Goal: Information Seeking & Learning: Understand process/instructions

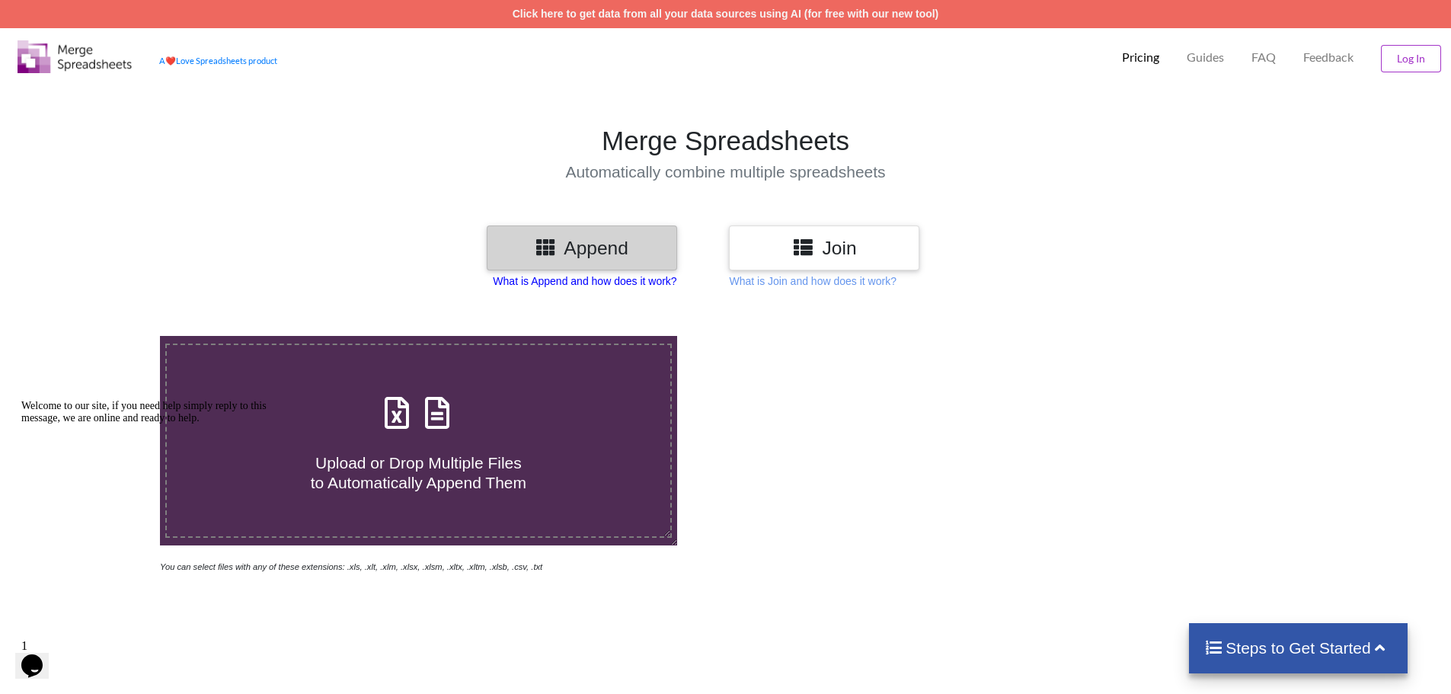
click at [647, 283] on p "What is Append and how does it work?" at bounding box center [585, 280] width 184 height 15
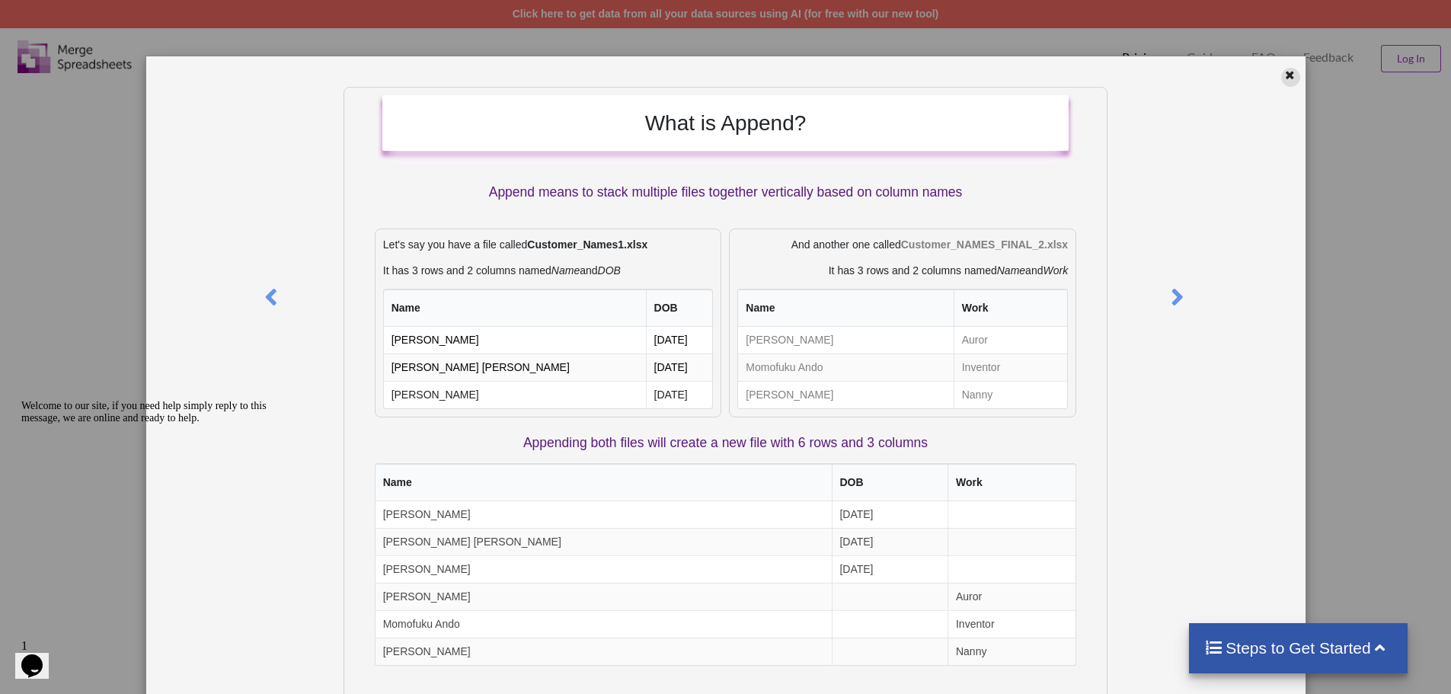
click at [1283, 75] on icon at bounding box center [1289, 73] width 13 height 11
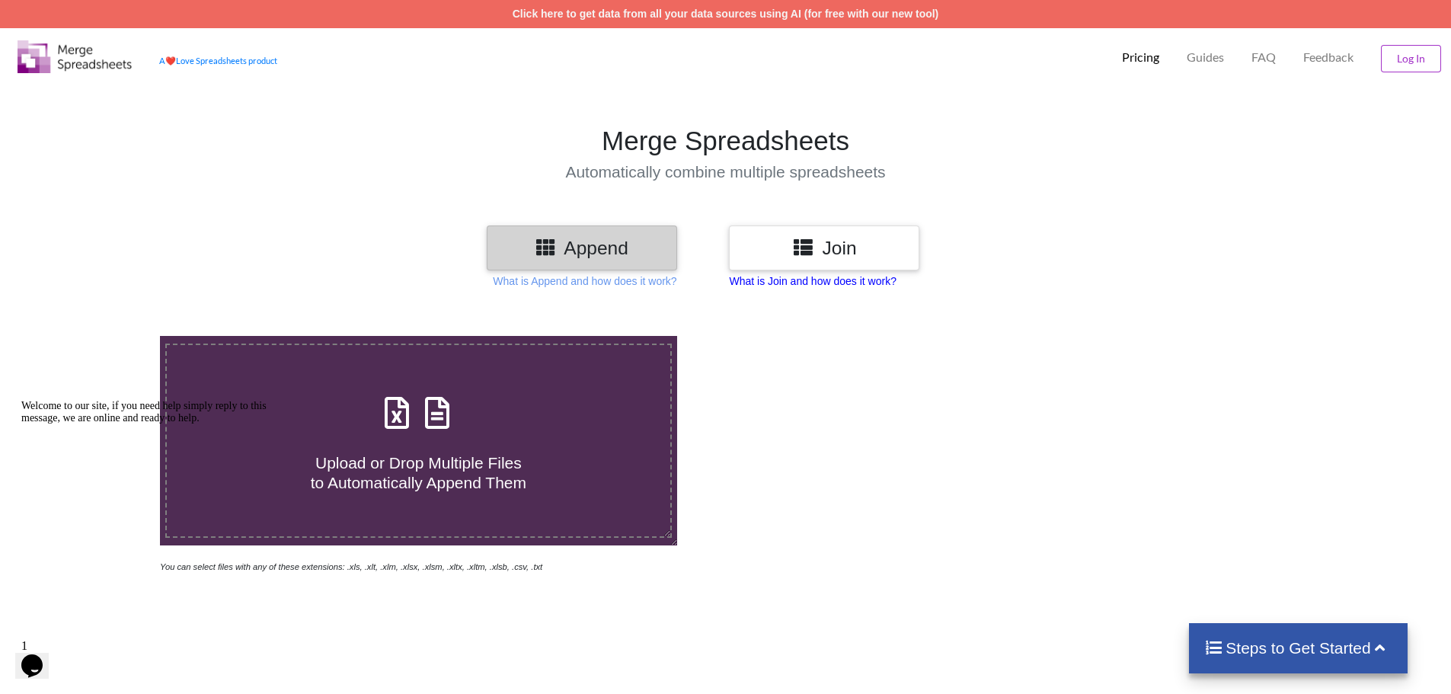
click at [821, 284] on p "What is Join and how does it work?" at bounding box center [812, 280] width 167 height 15
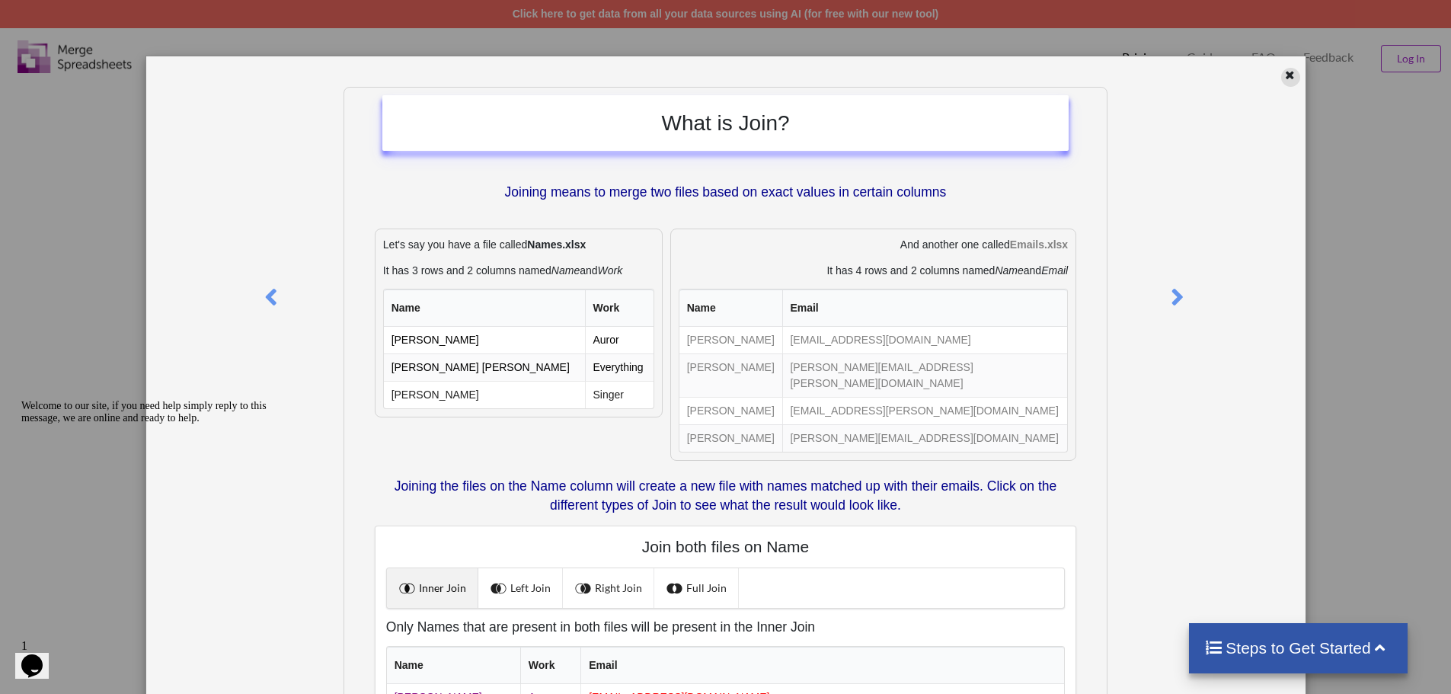
click at [1281, 83] on div at bounding box center [1290, 77] width 19 height 19
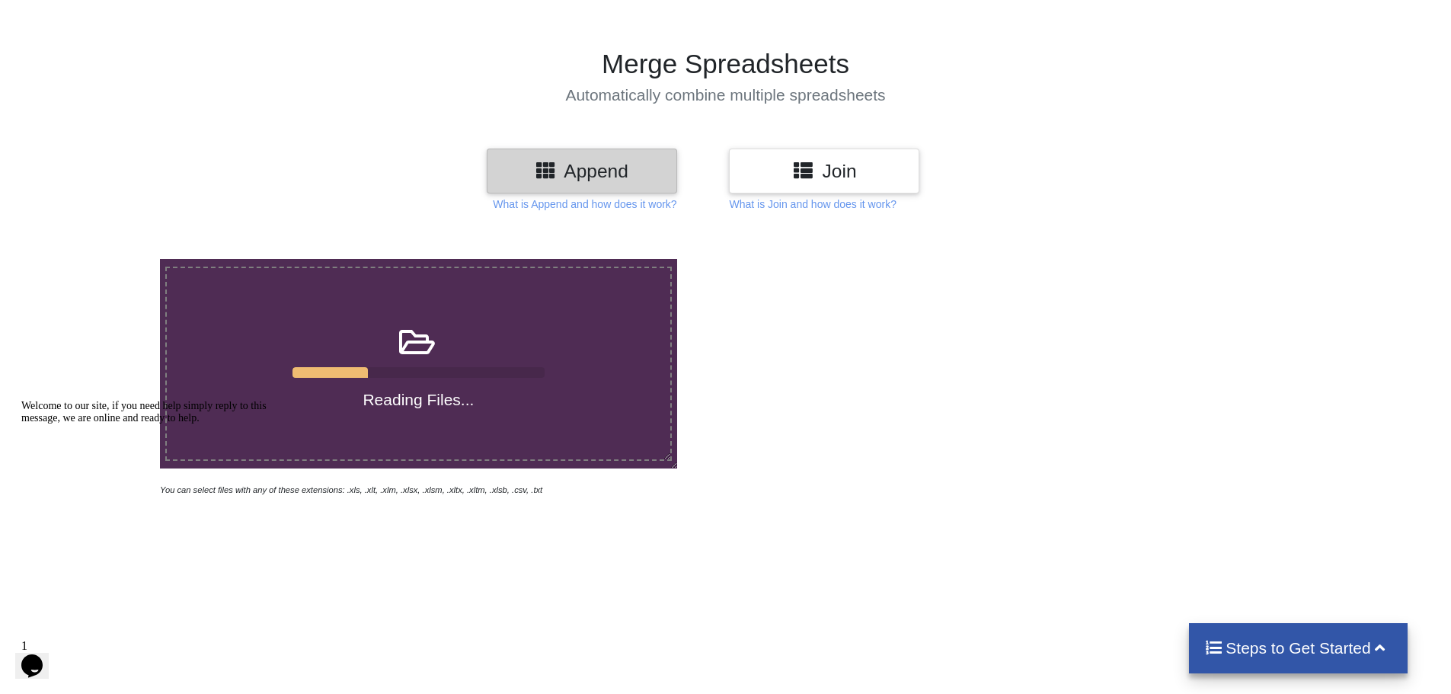
scroll to position [76, 0]
click at [666, 205] on p "What is Append and how does it work?" at bounding box center [585, 204] width 184 height 15
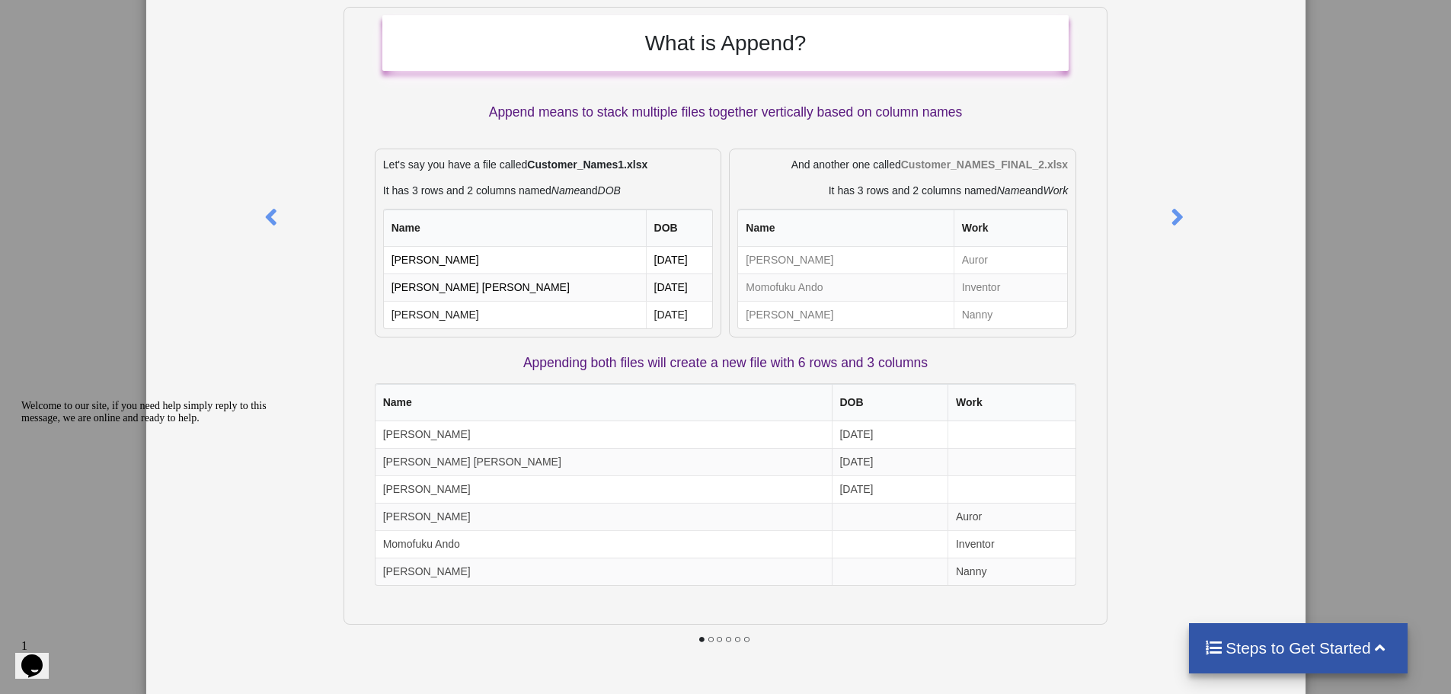
scroll to position [81, 0]
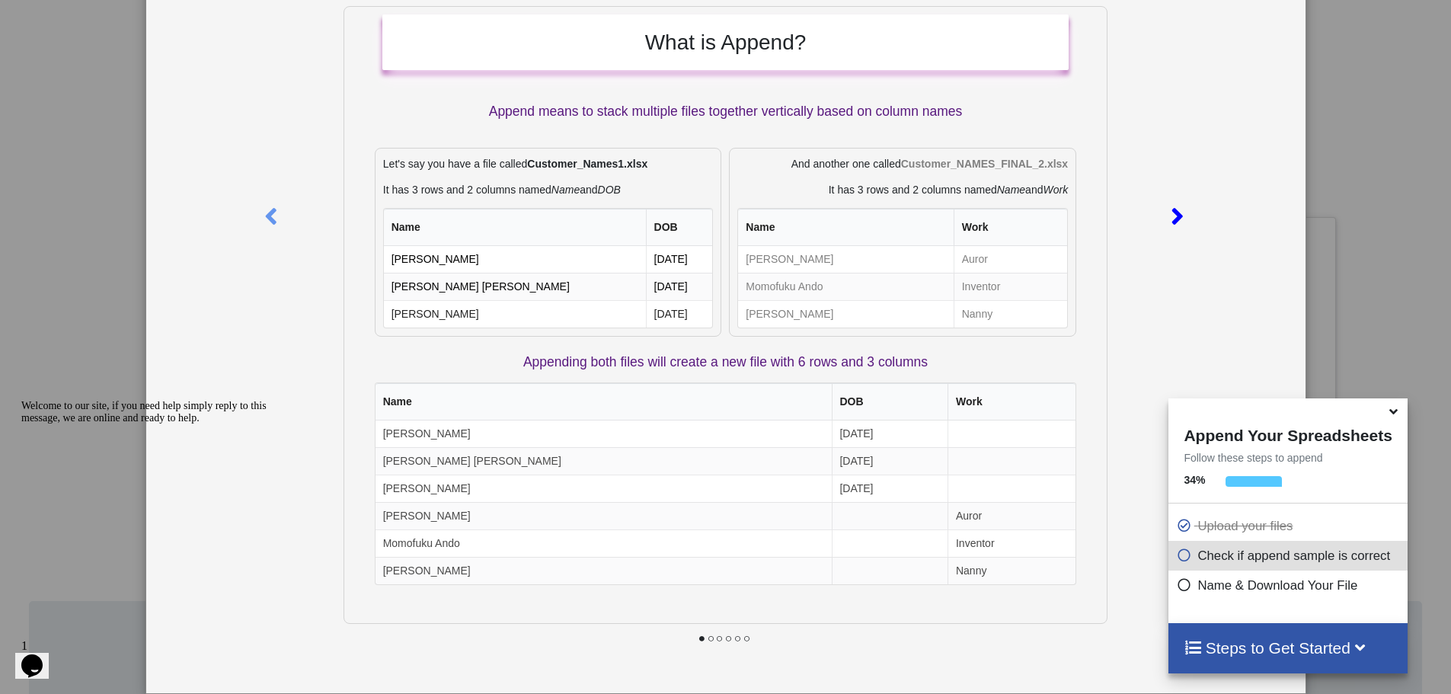
click at [1169, 217] on icon at bounding box center [1176, 209] width 31 height 27
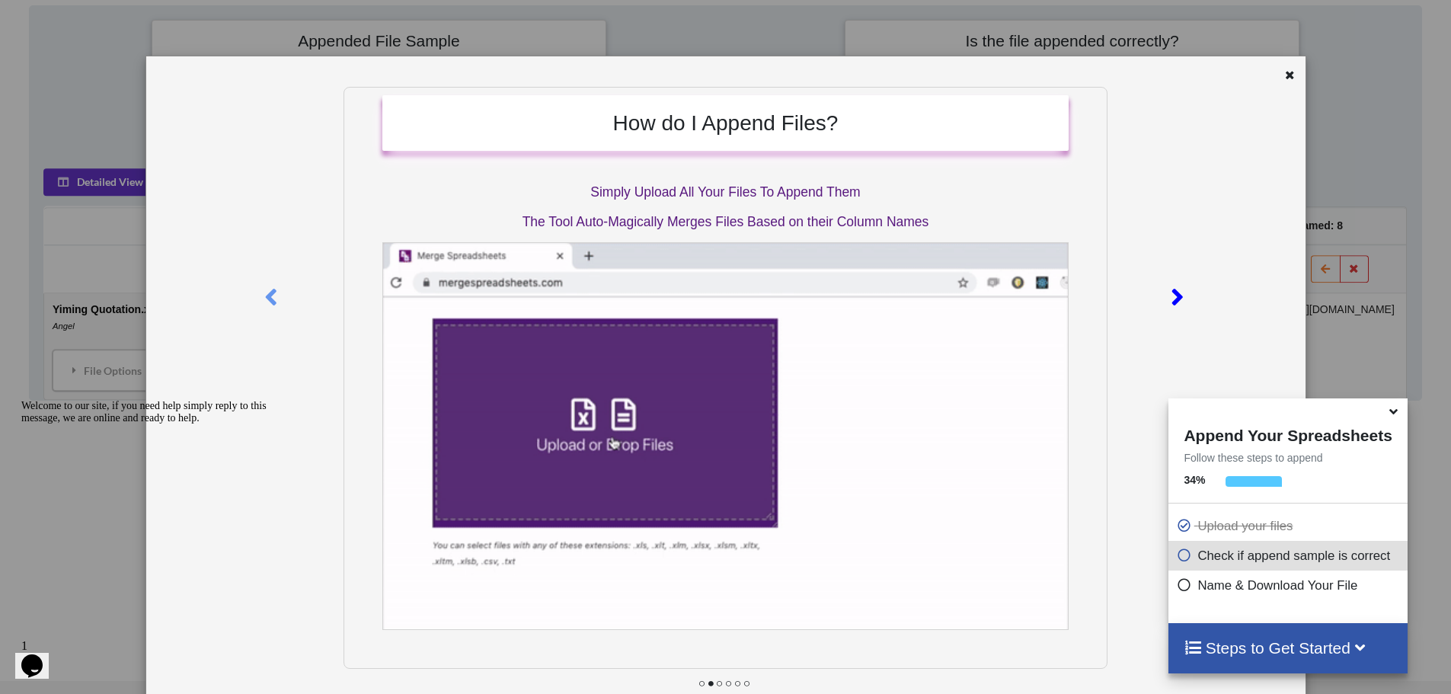
scroll to position [719, 0]
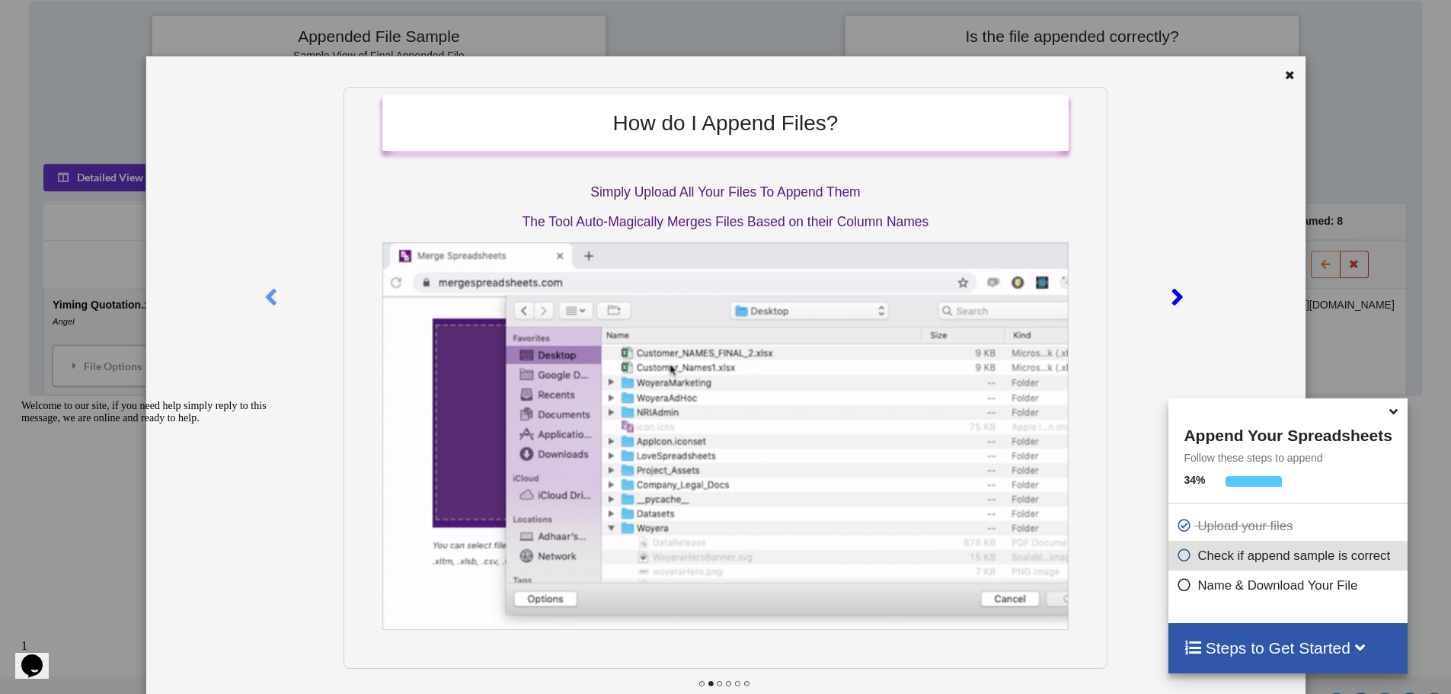
click at [1177, 291] on icon at bounding box center [1176, 290] width 31 height 27
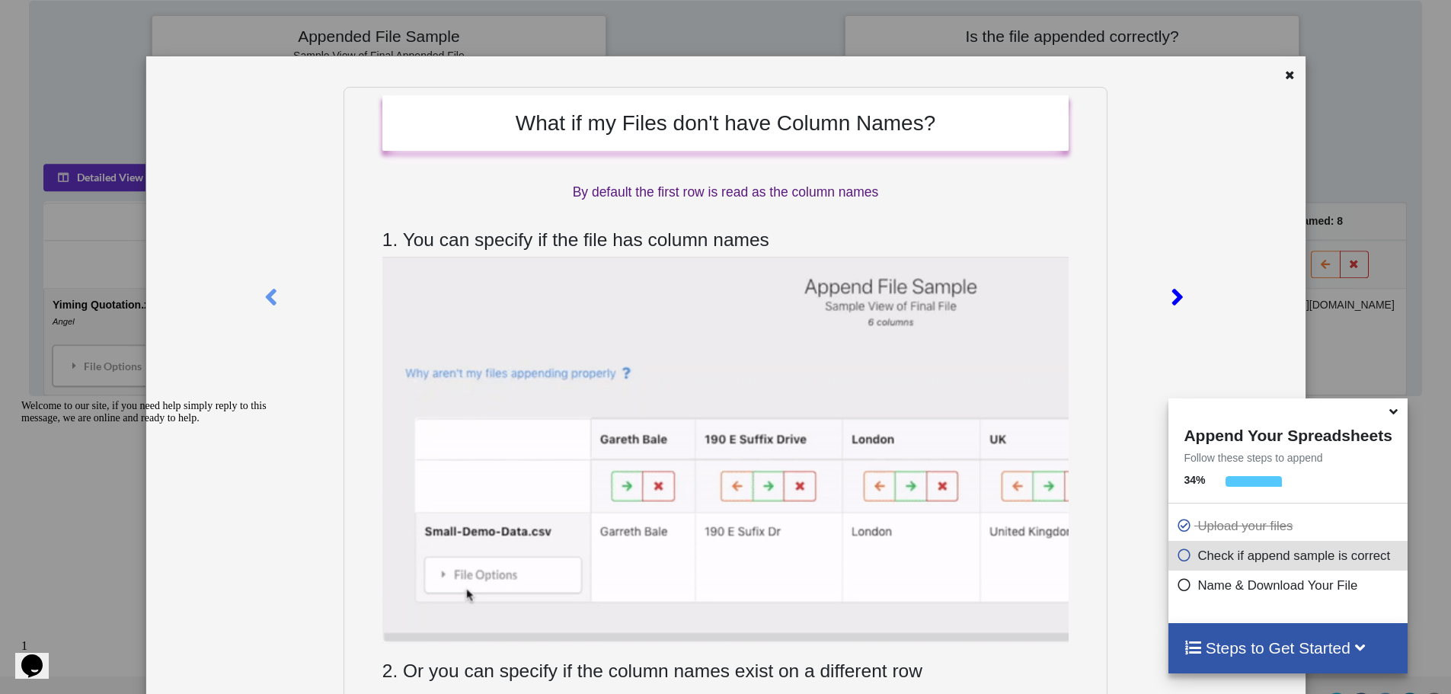
click at [1177, 291] on icon at bounding box center [1176, 290] width 31 height 27
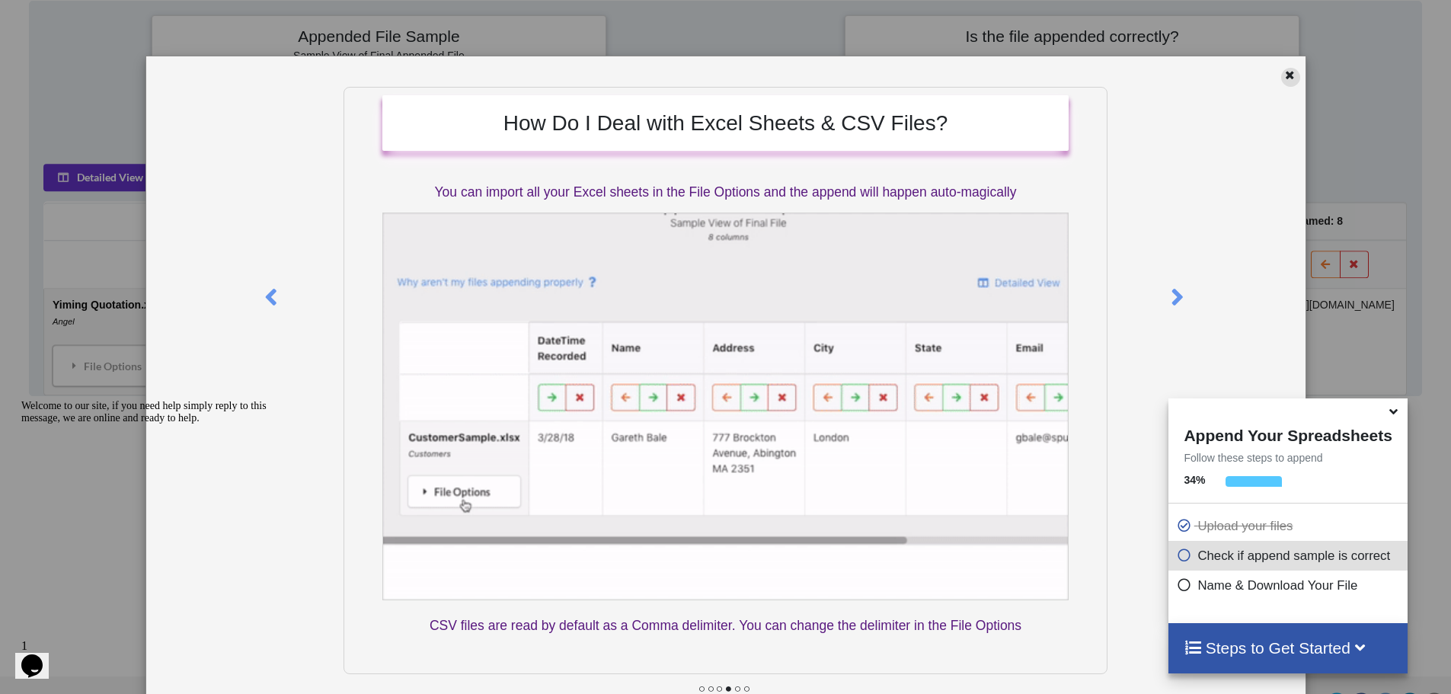
click at [1283, 75] on icon at bounding box center [1289, 73] width 13 height 11
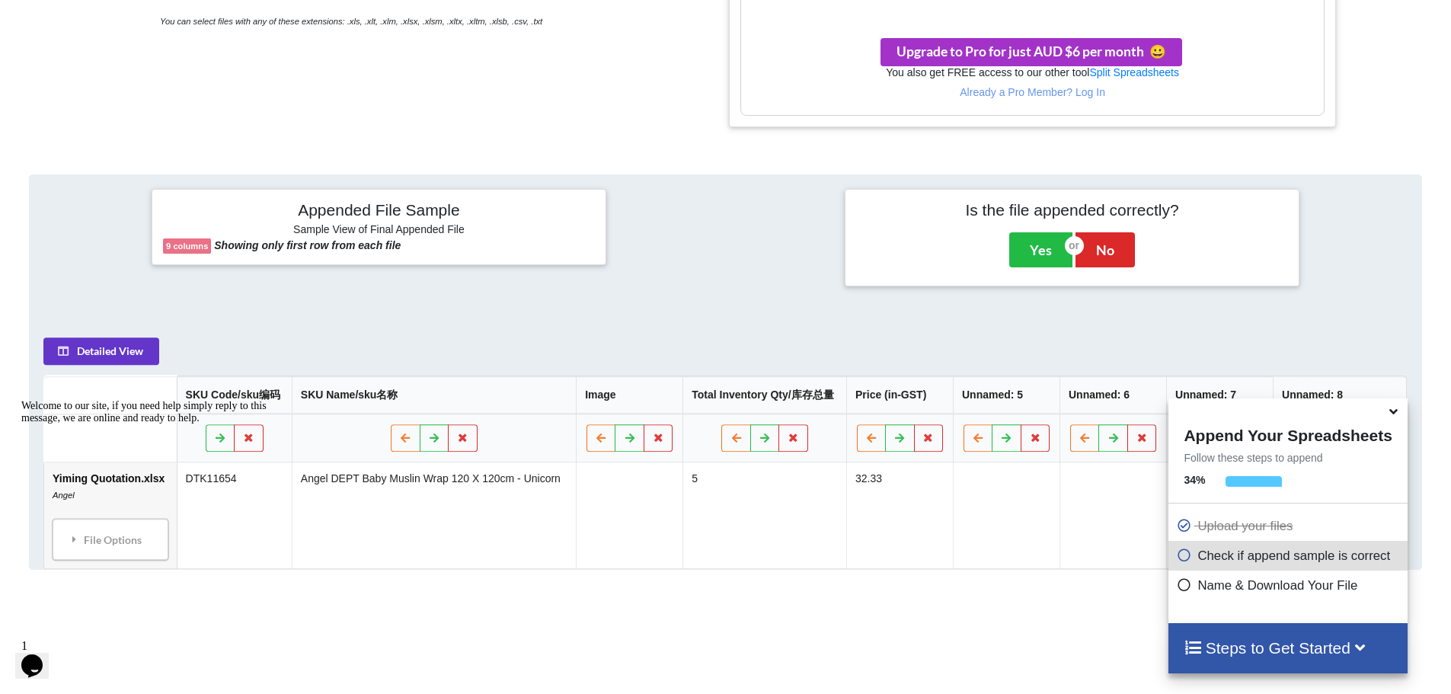
scroll to position [592, 0]
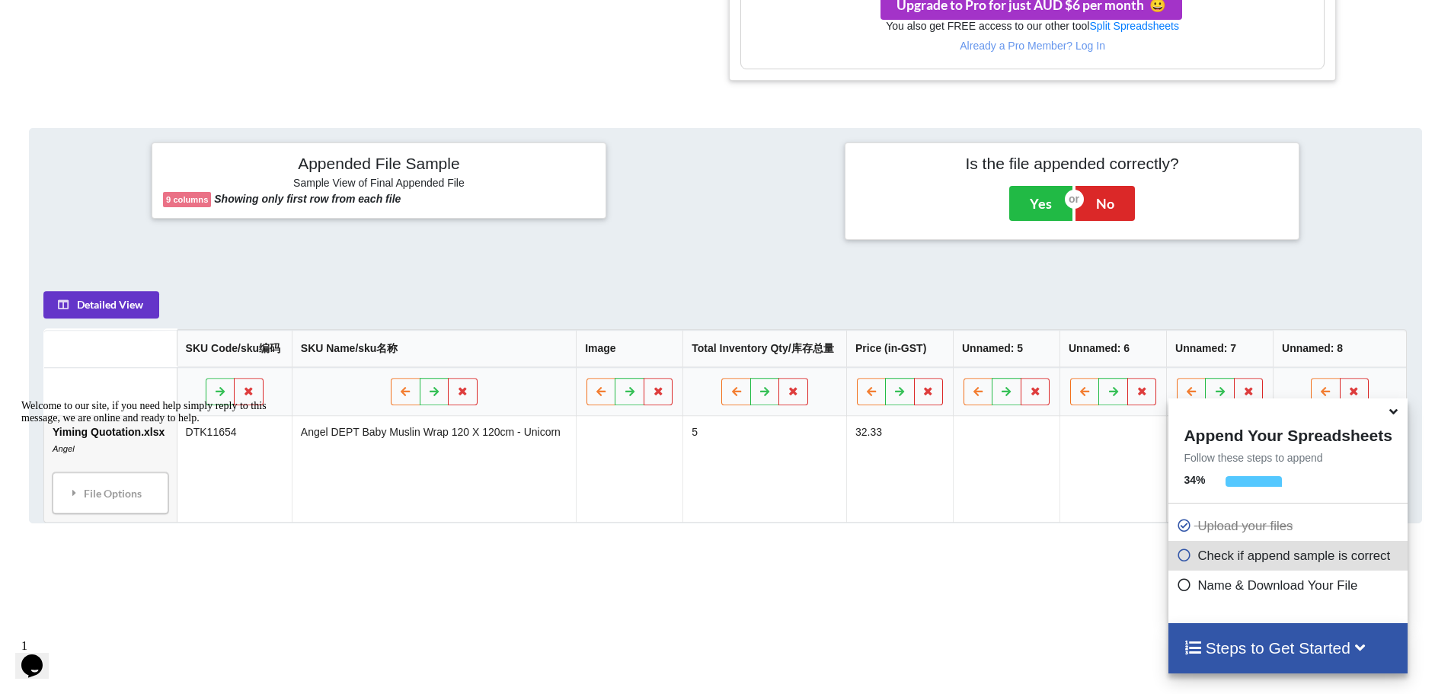
drag, startPoint x: 827, startPoint y: 358, endPoint x: 817, endPoint y: 352, distance: 11.6
